Goal: Task Accomplishment & Management: Manage account settings

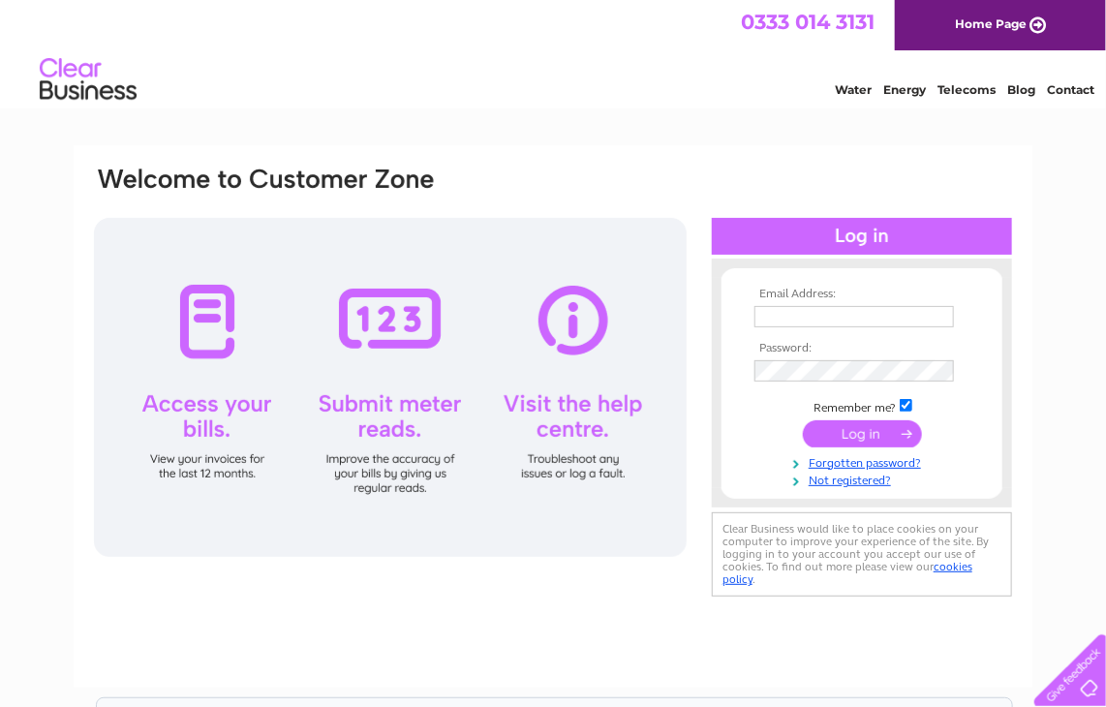
type input "[PERSON_NAME][EMAIL_ADDRESS][PERSON_NAME][DOMAIN_NAME]"
click at [860, 435] on input "submit" at bounding box center [862, 433] width 119 height 27
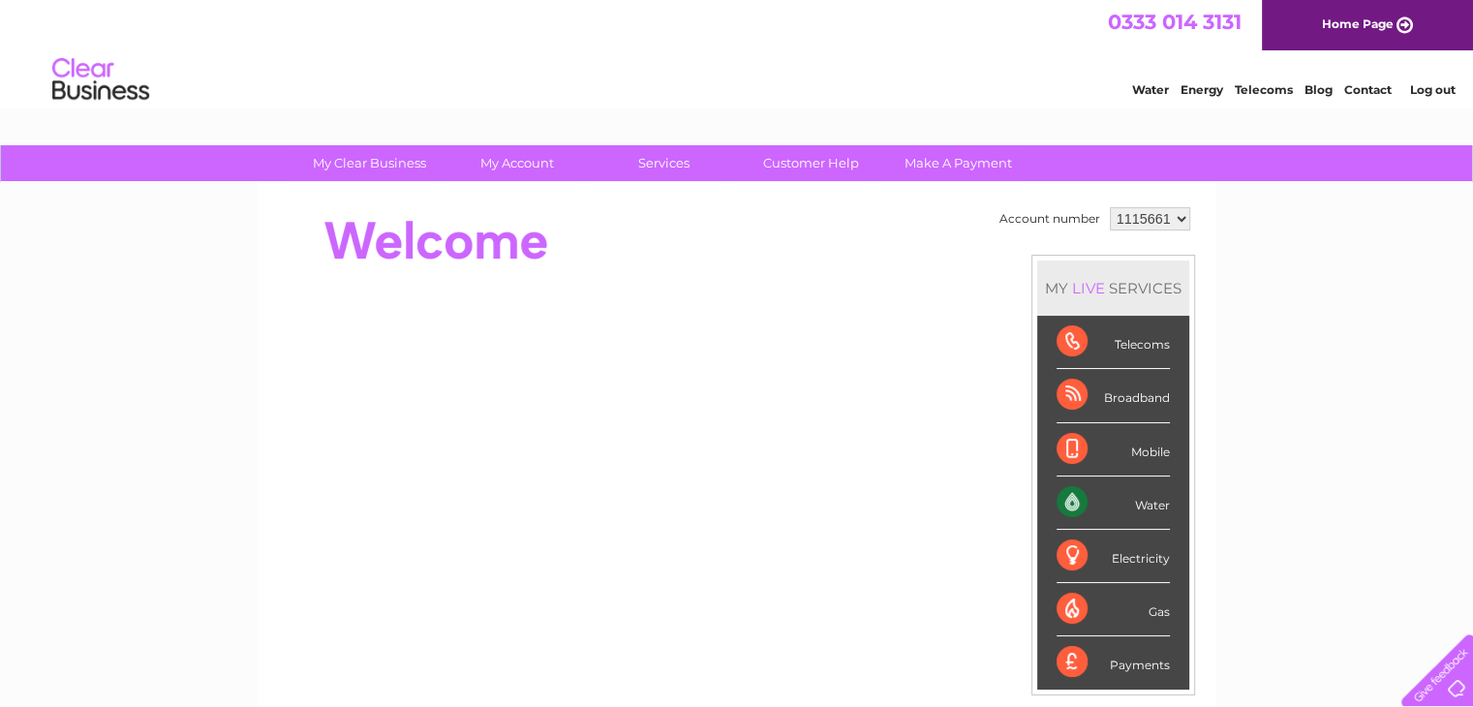
click at [1133, 518] on div "Water" at bounding box center [1112, 502] width 113 height 53
click at [1144, 503] on div "Water" at bounding box center [1112, 502] width 113 height 53
click at [1062, 503] on div "Water" at bounding box center [1112, 502] width 113 height 53
click at [1154, 497] on div "Water" at bounding box center [1112, 502] width 113 height 53
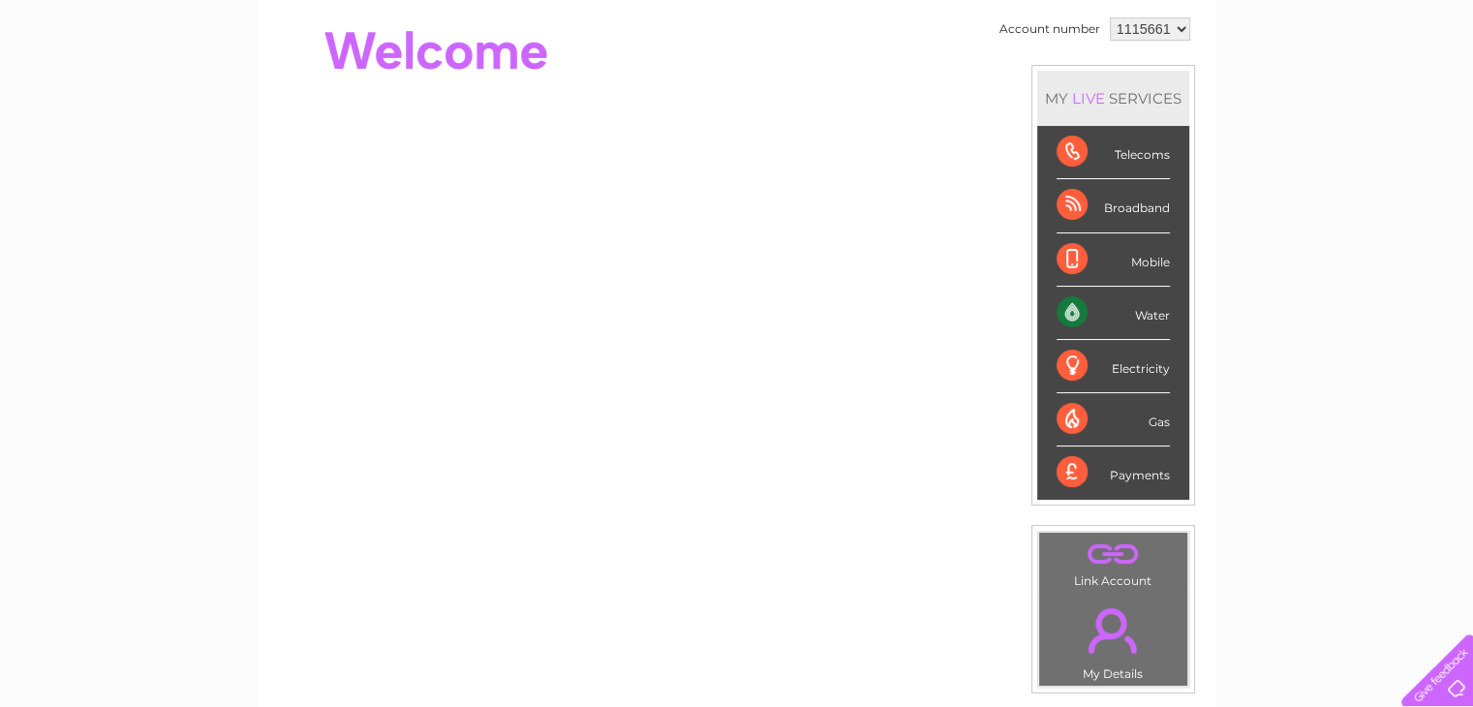
click at [1156, 305] on div "Water" at bounding box center [1112, 313] width 113 height 53
click at [1070, 313] on div "Water" at bounding box center [1112, 313] width 113 height 53
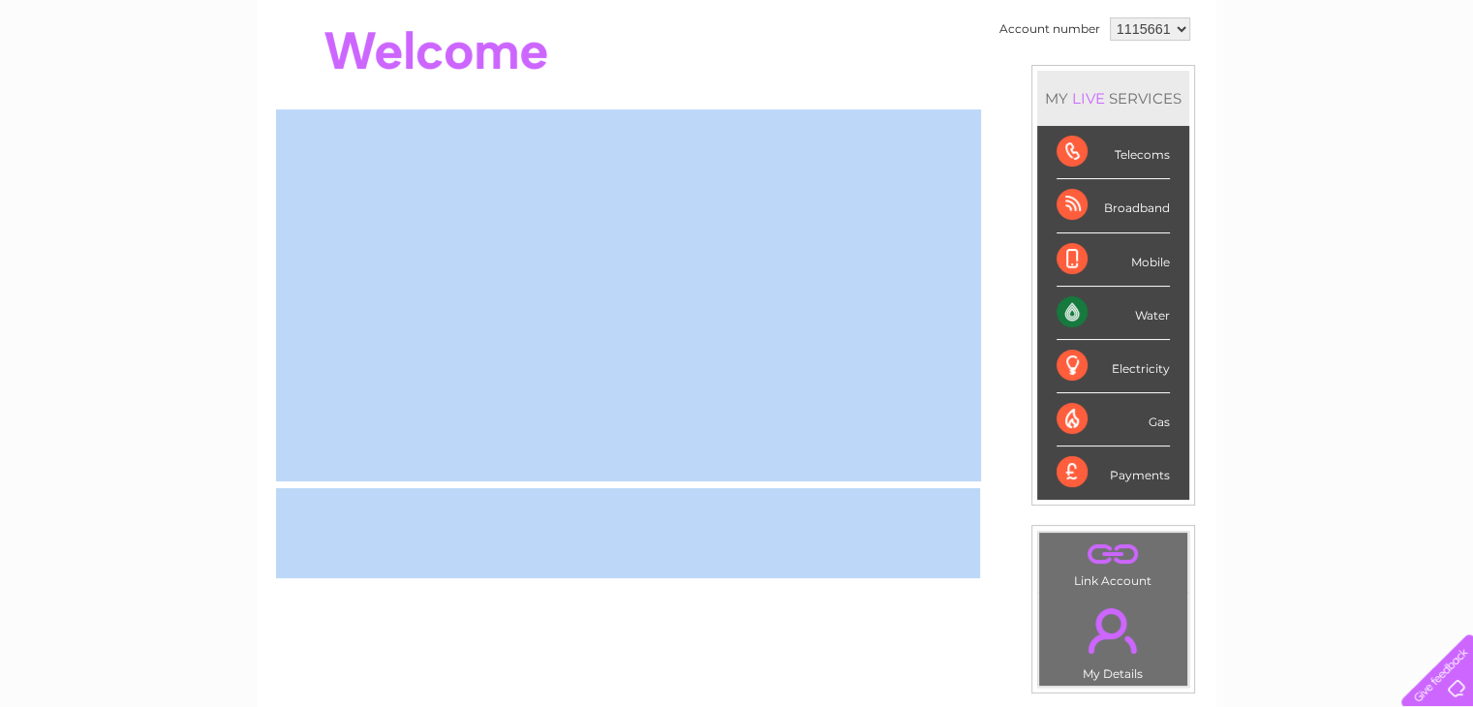
drag, startPoint x: 1460, startPoint y: 408, endPoint x: 1486, endPoint y: 574, distance: 168.6
click at [1472, 574] on html "My Clear Business Login Details My Details My Preferences Link Account My Accou…" at bounding box center [736, 434] width 1473 height 1248
click at [1368, 521] on div "My Clear Business Login Details My Details My Preferences Link Account My Accou…" at bounding box center [736, 499] width 1473 height 1088
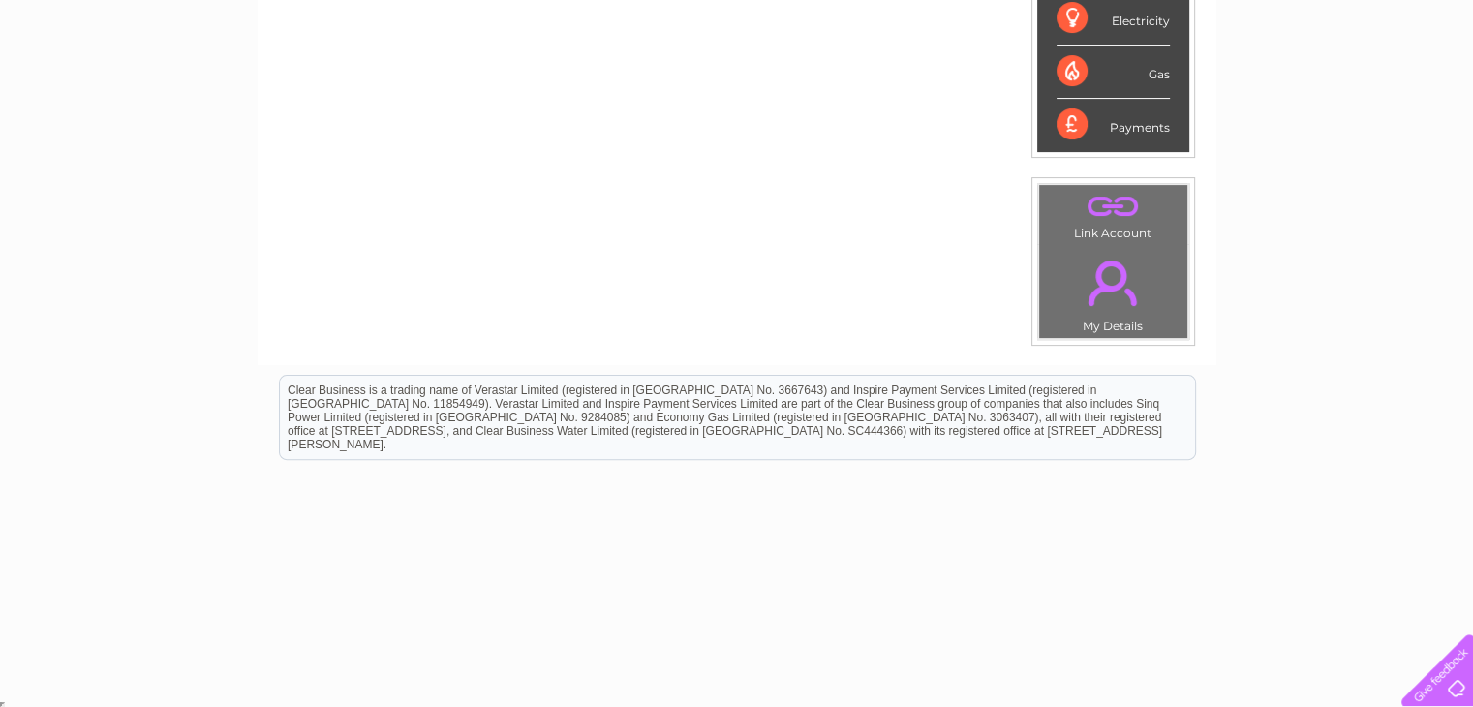
scroll to position [0, 0]
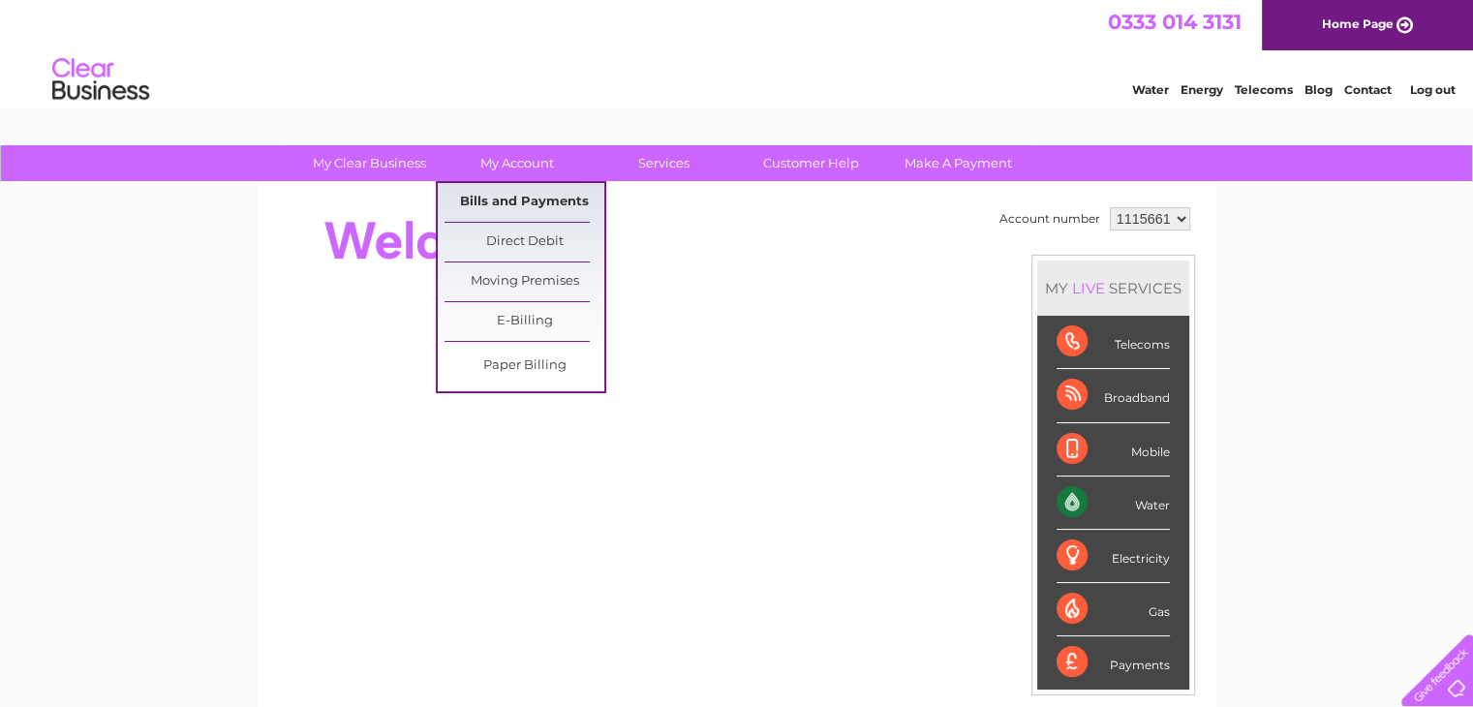
click at [538, 207] on link "Bills and Payments" at bounding box center [524, 202] width 160 height 39
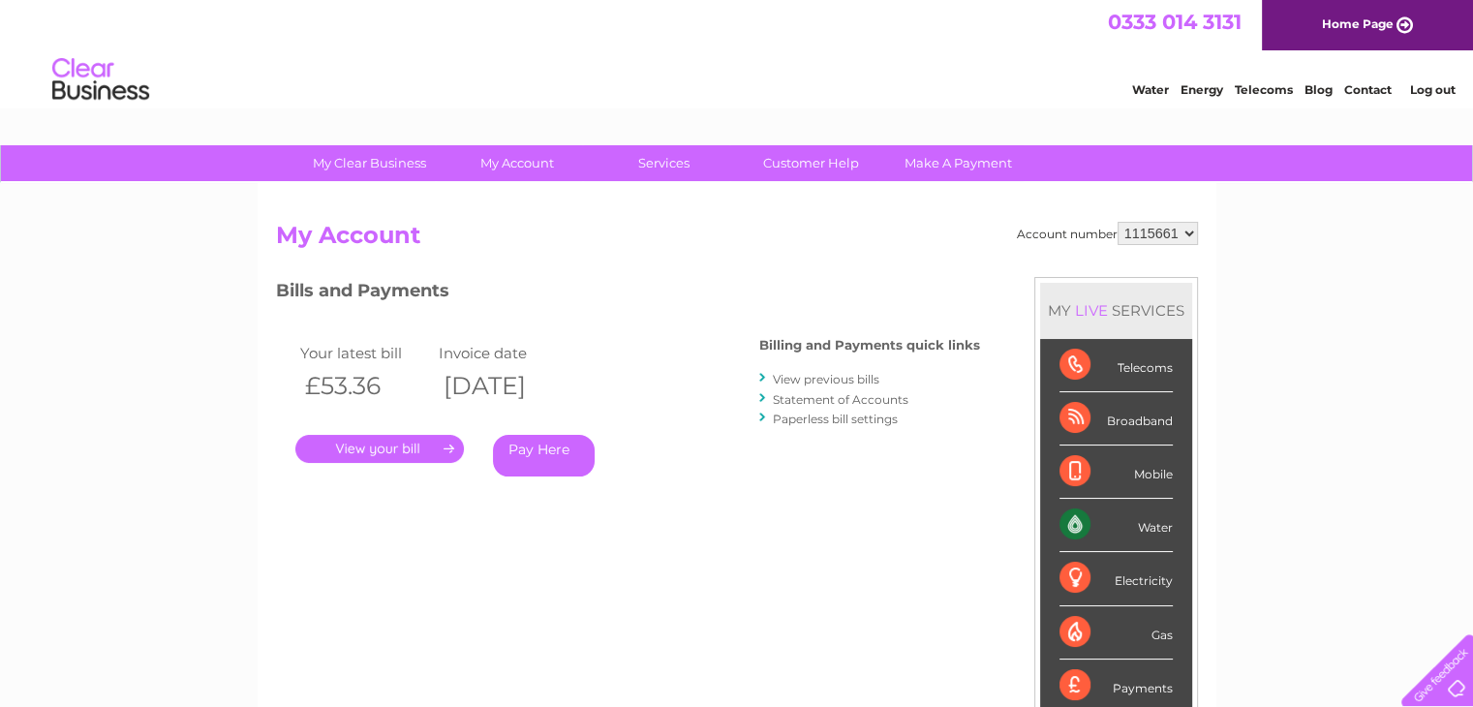
click at [432, 455] on link "." at bounding box center [379, 449] width 168 height 28
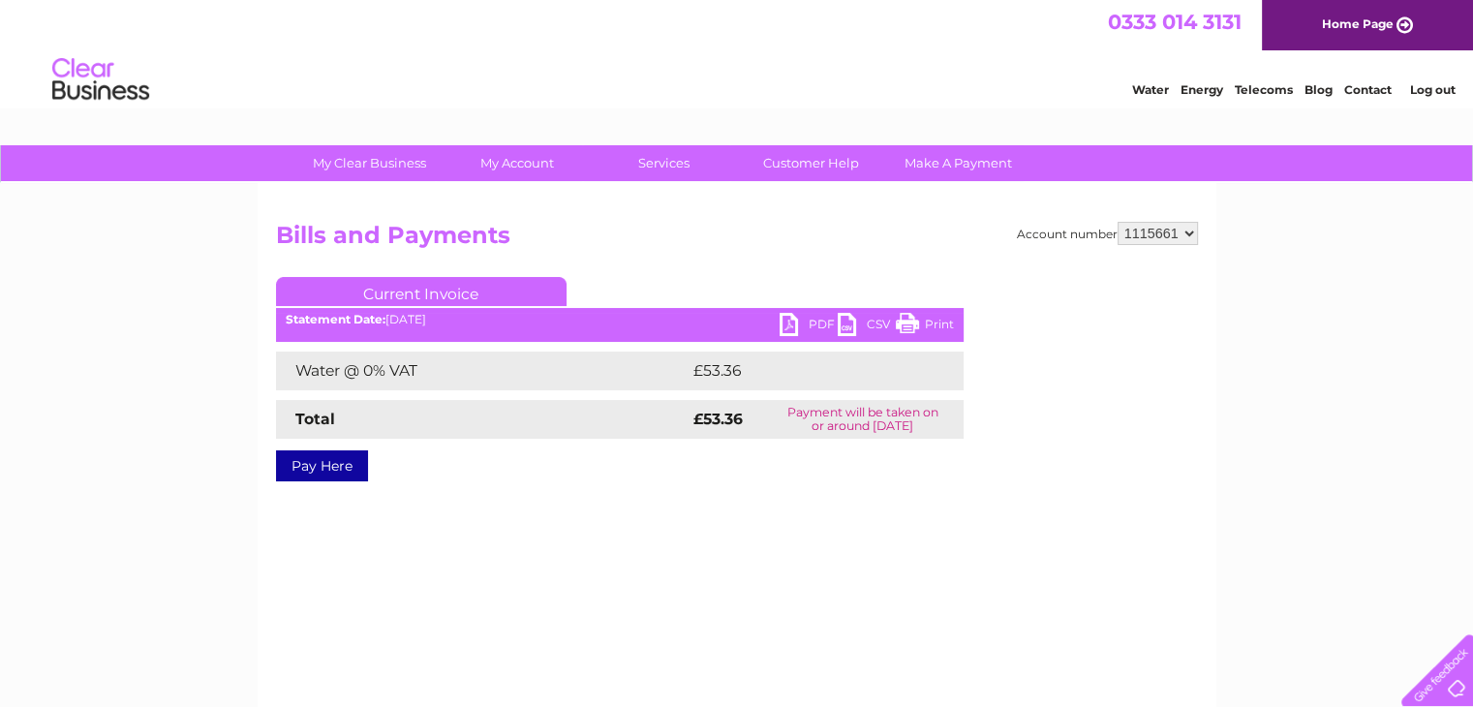
click at [799, 324] on link "PDF" at bounding box center [808, 327] width 58 height 28
